Goal: Transaction & Acquisition: Purchase product/service

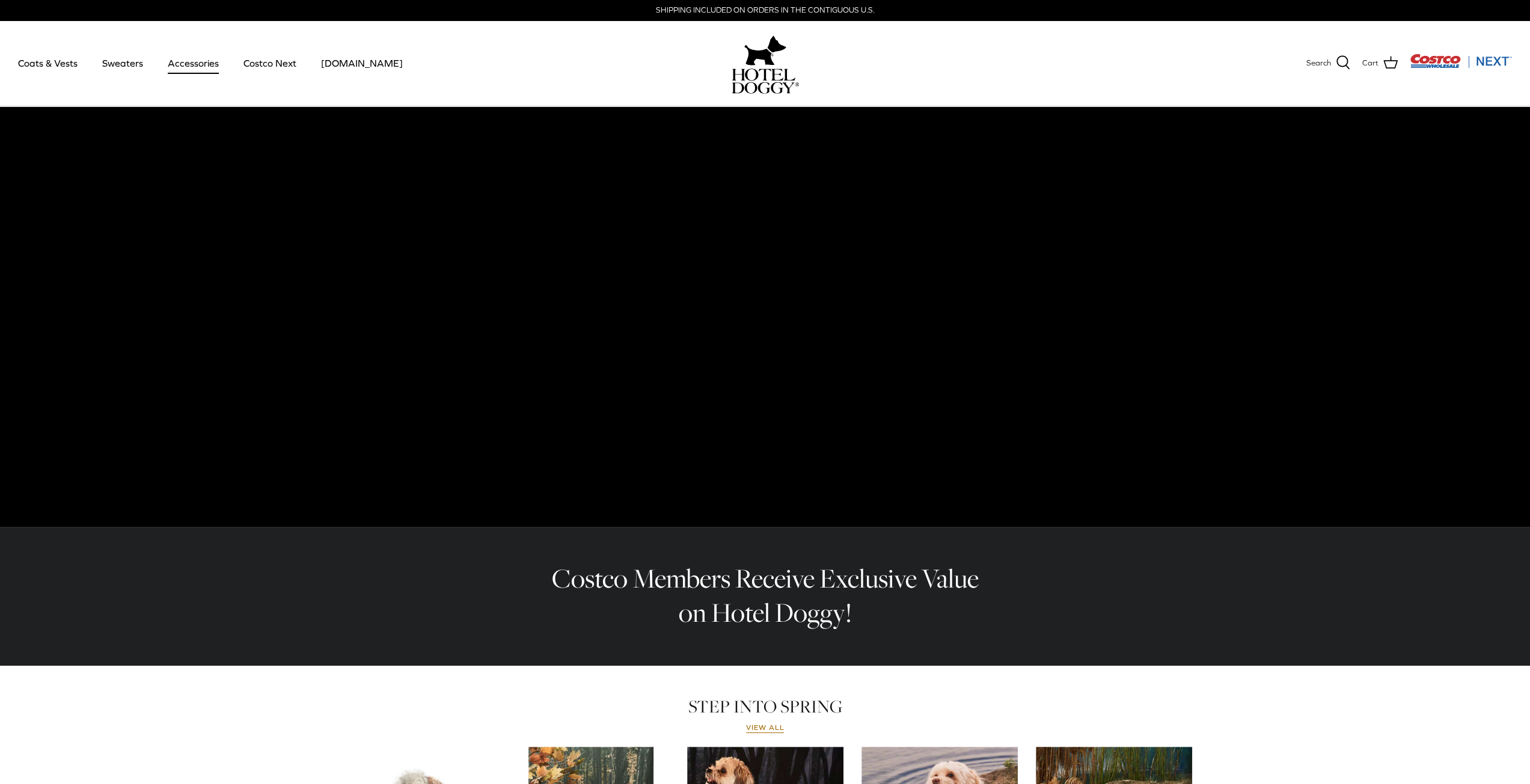
click at [178, 63] on link "Accessories" at bounding box center [193, 63] width 72 height 41
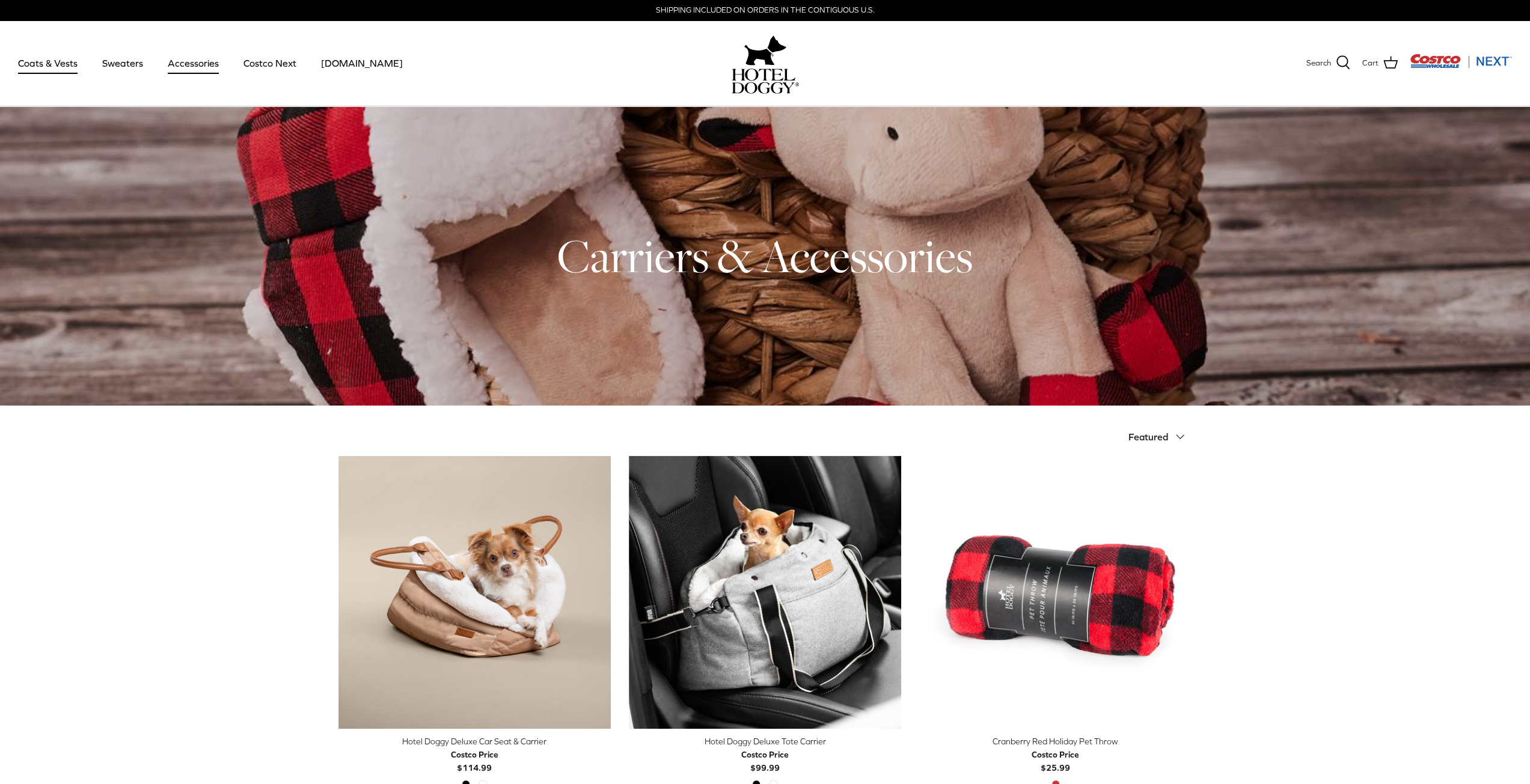
click at [64, 66] on link "Coats & Vests" at bounding box center [48, 63] width 81 height 41
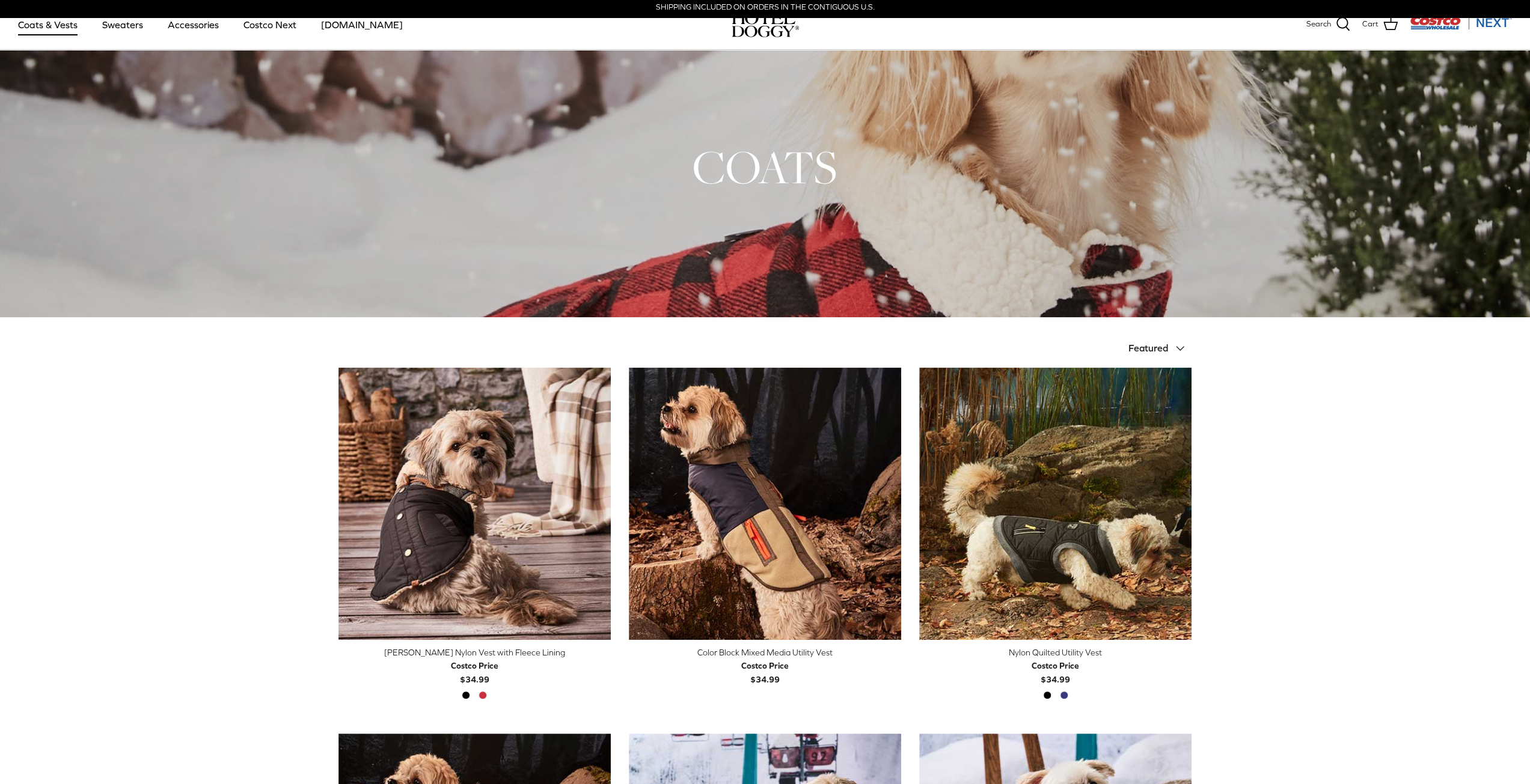
scroll to position [3, 0]
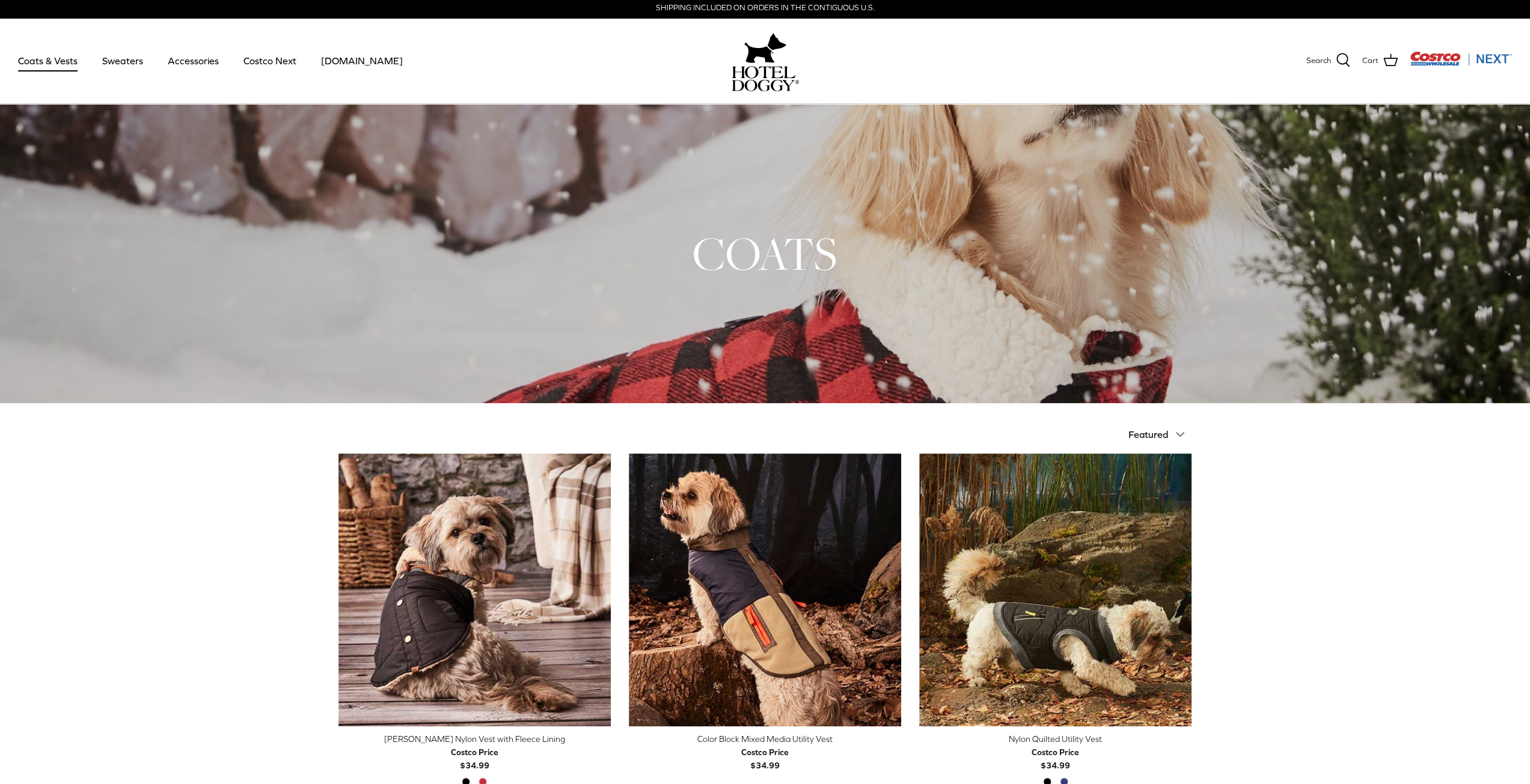
click at [1459, 58] on img "Costco Next" at bounding box center [1460, 58] width 102 height 15
